Goal: Task Accomplishment & Management: Manage account settings

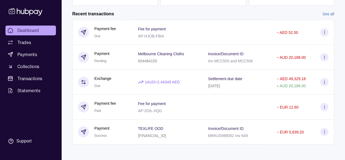
scroll to position [130, 0]
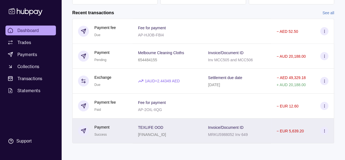
click at [245, 131] on div "MRKU5988052 Inv 649" at bounding box center [228, 134] width 40 height 7
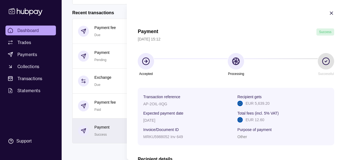
scroll to position [0, 0]
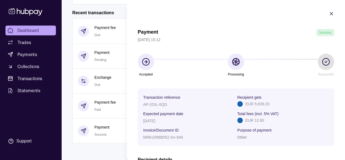
click at [330, 13] on icon "button" at bounding box center [331, 13] width 3 height 3
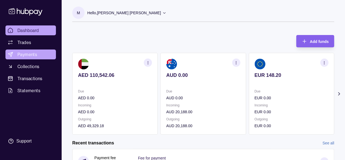
click at [38, 58] on link "Payments" at bounding box center [30, 54] width 50 height 10
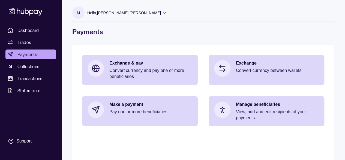
click at [162, 13] on icon at bounding box center [164, 13] width 4 height 4
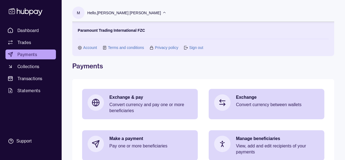
click at [197, 48] on link "Sign out" at bounding box center [196, 47] width 14 height 6
